Goal: Task Accomplishment & Management: Use online tool/utility

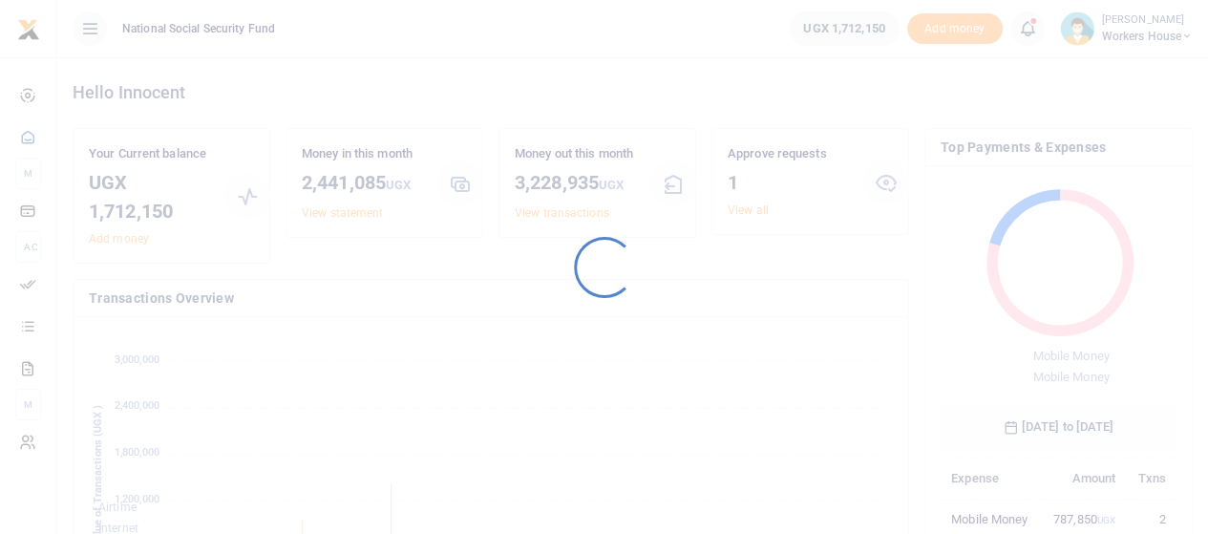
scroll to position [253, 222]
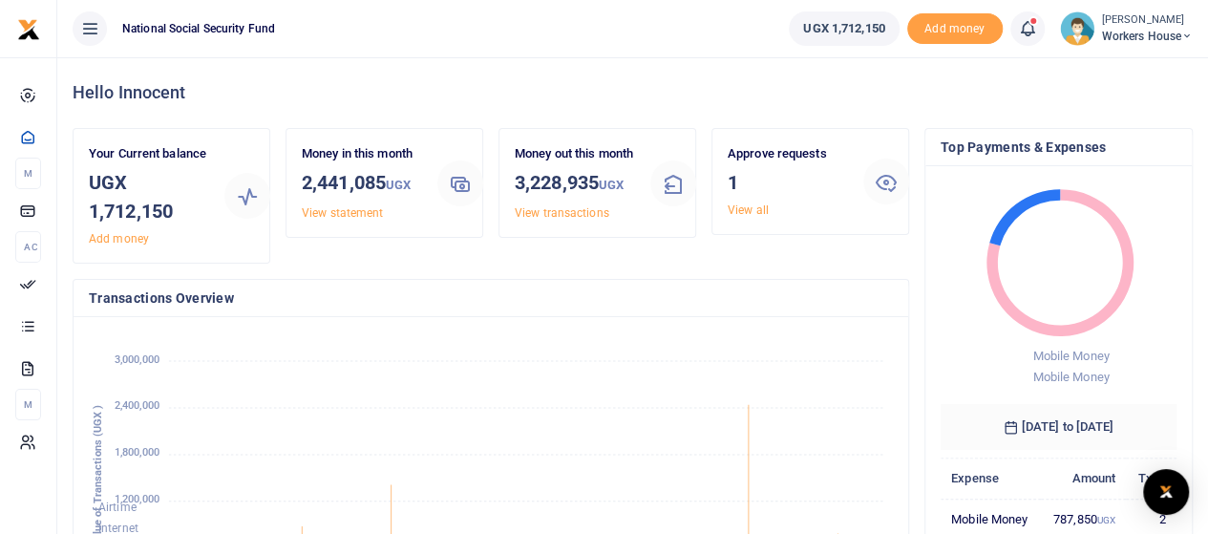
click at [746, 201] on div "Approve requests 1 View all" at bounding box center [788, 181] width 136 height 74
click at [742, 213] on link "View all" at bounding box center [748, 209] width 41 height 13
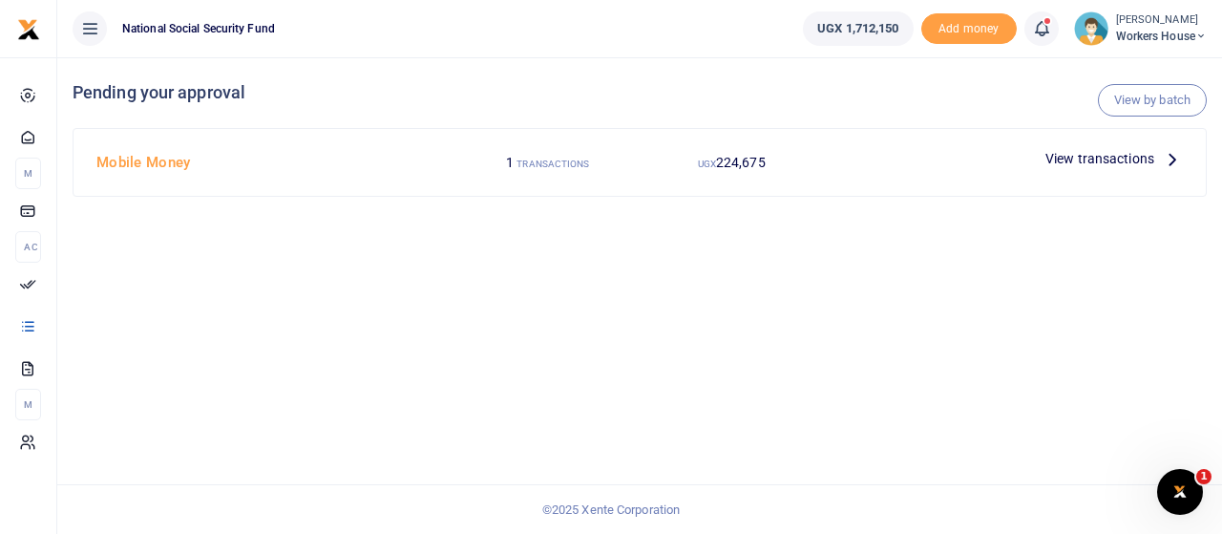
click at [758, 159] on span "224,675" at bounding box center [741, 162] width 50 height 15
click at [1149, 158] on span "View transactions" at bounding box center [1100, 158] width 109 height 21
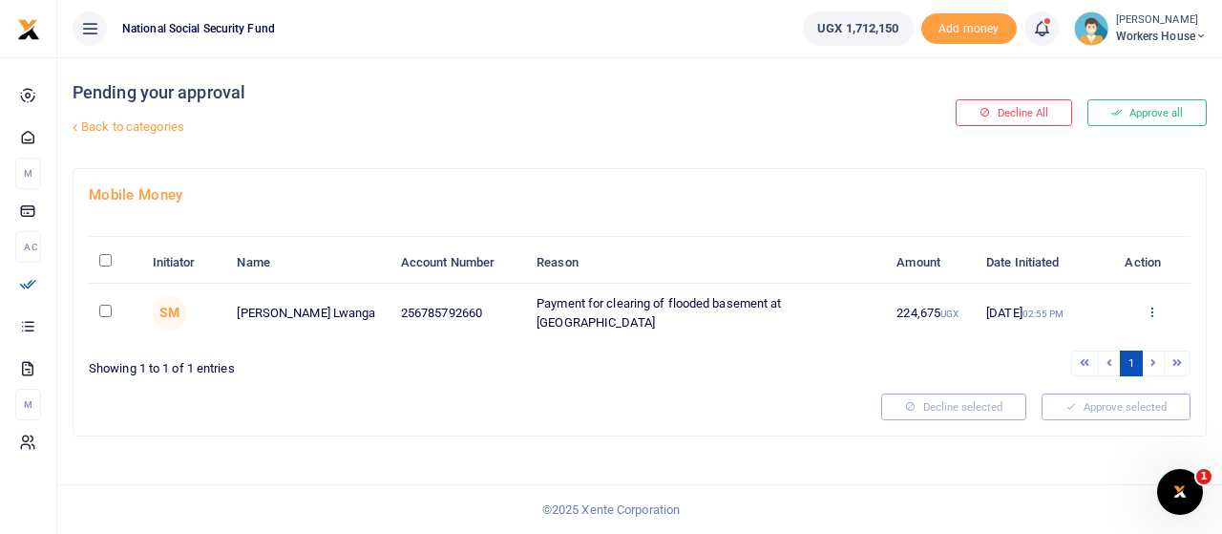
click at [1152, 311] on icon at bounding box center [1152, 311] width 12 height 13
click at [1073, 341] on link "Approve" at bounding box center [1082, 341] width 151 height 27
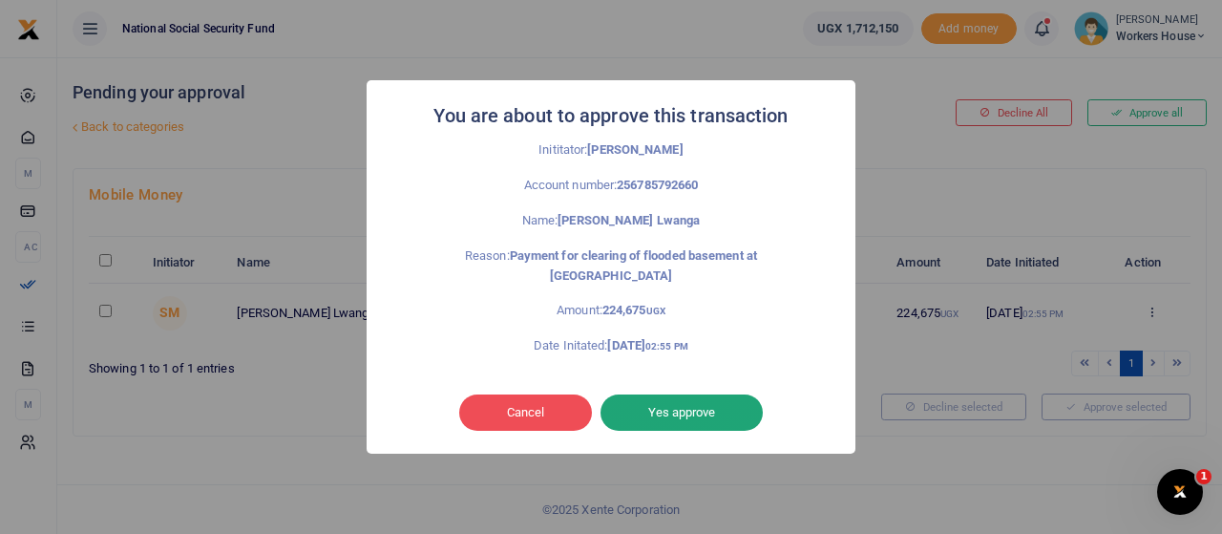
click at [673, 406] on button "Yes approve" at bounding box center [682, 412] width 162 height 36
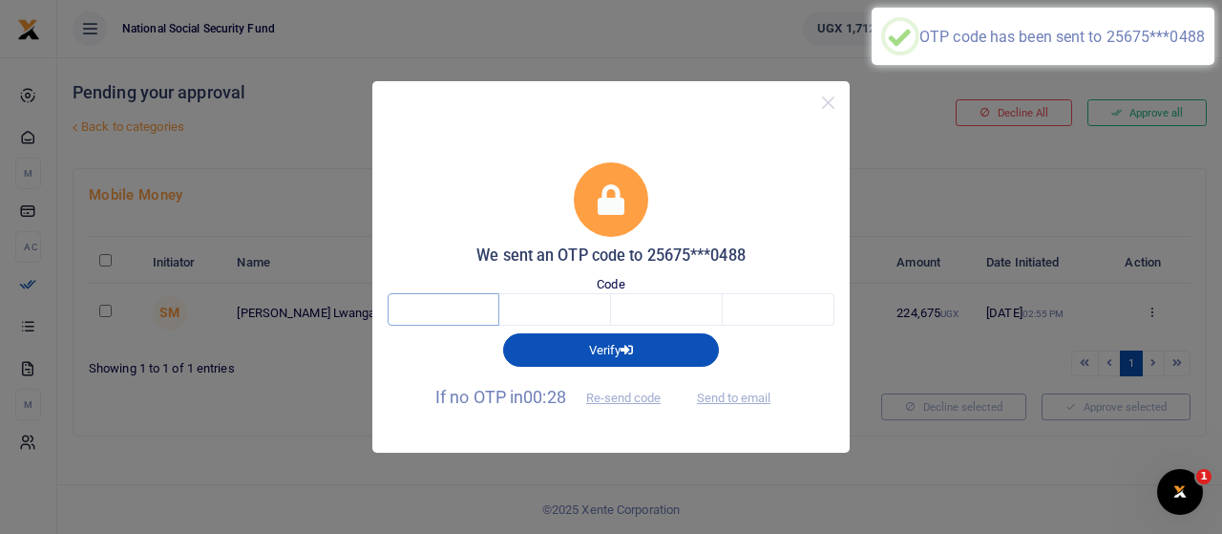
click at [482, 312] on input "text" at bounding box center [444, 309] width 112 height 32
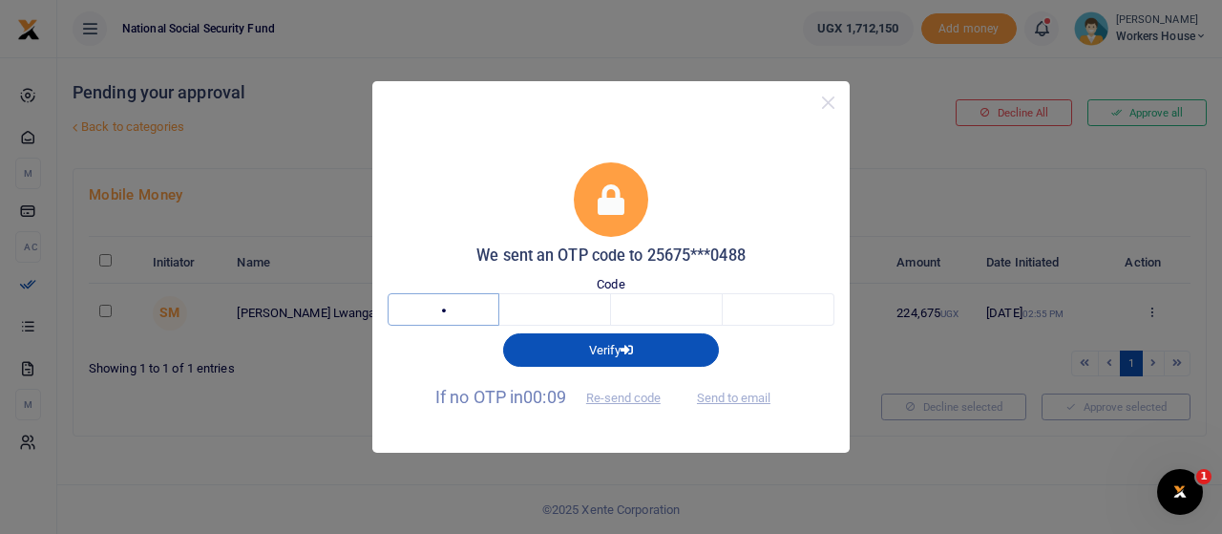
type input "1"
type input "5"
type input "6"
type input "4"
